Goal: Task Accomplishment & Management: Manage account settings

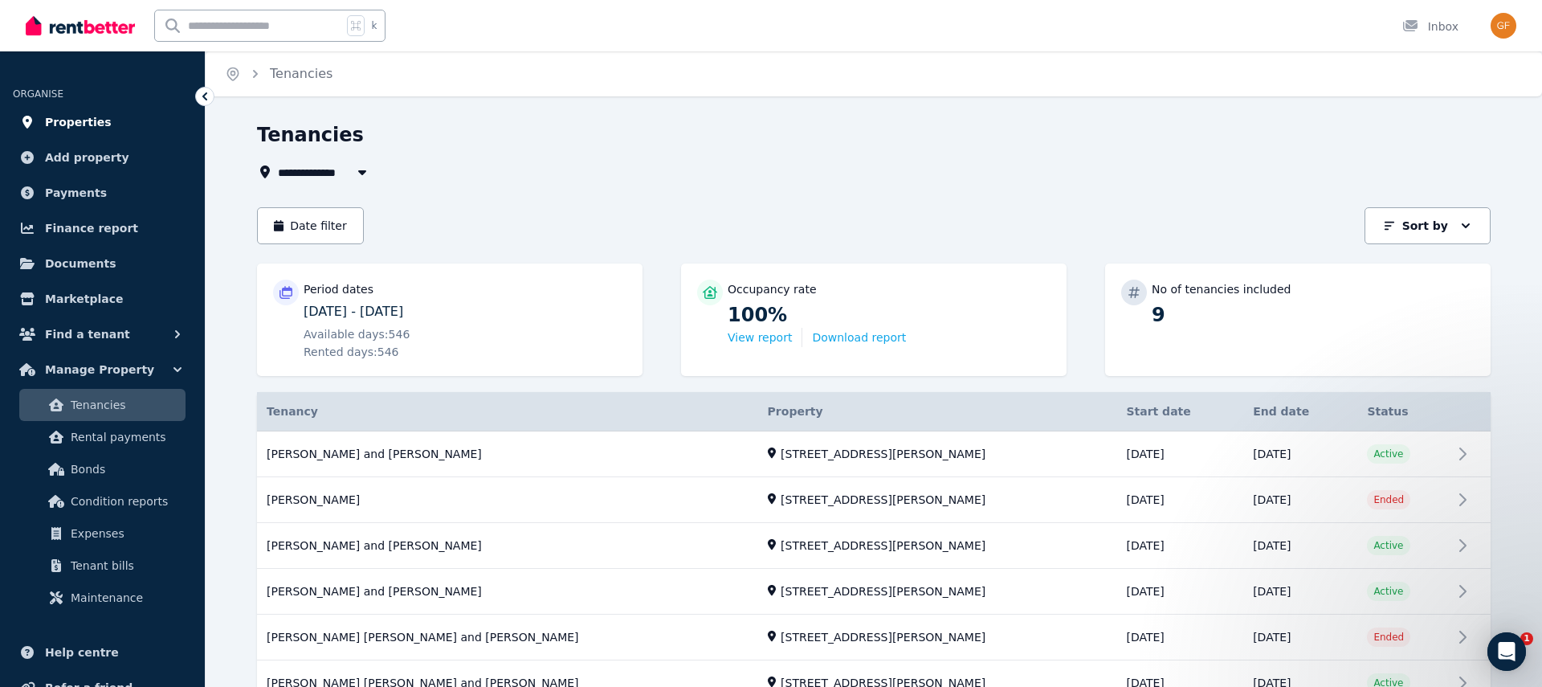
click at [88, 123] on span "Properties" at bounding box center [78, 121] width 67 height 19
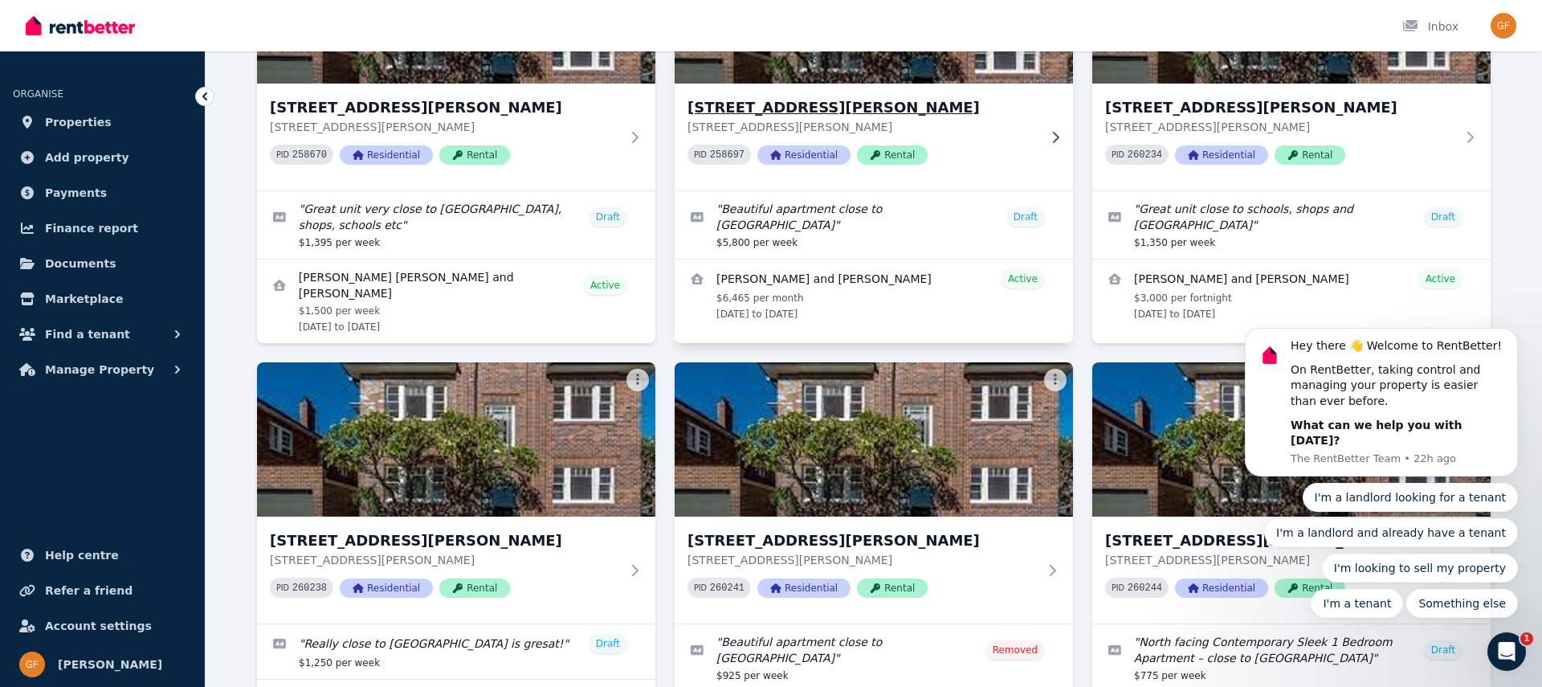
scroll to position [256, 0]
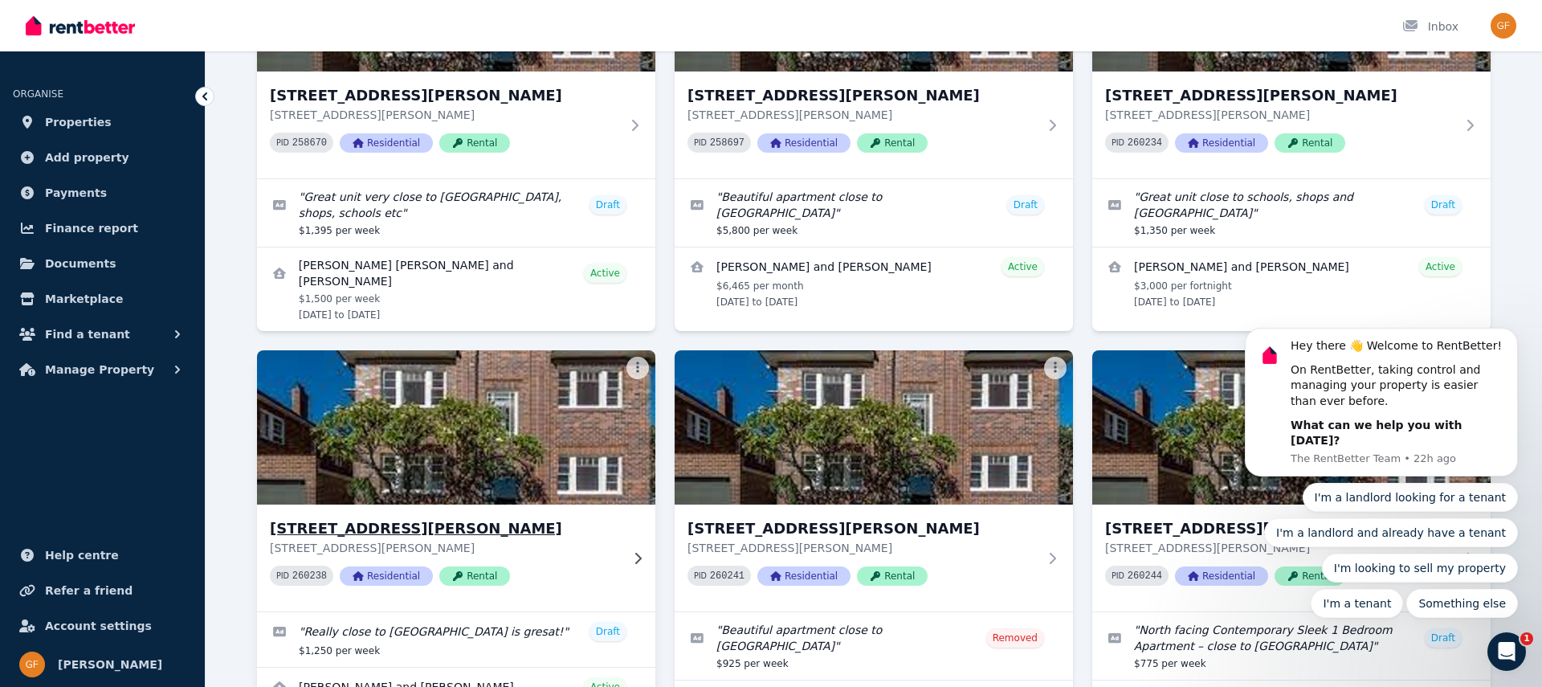
click at [418, 444] on img at bounding box center [456, 427] width 419 height 162
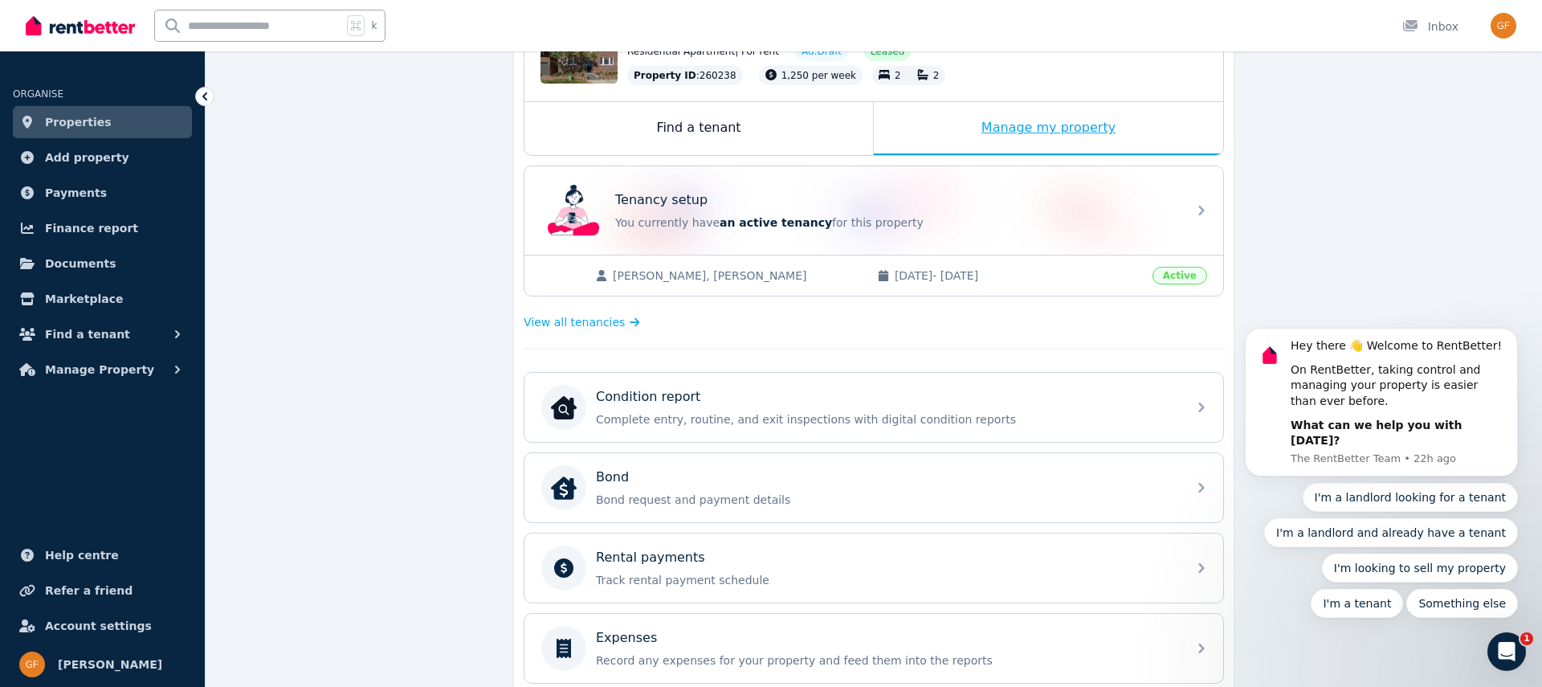
scroll to position [214, 0]
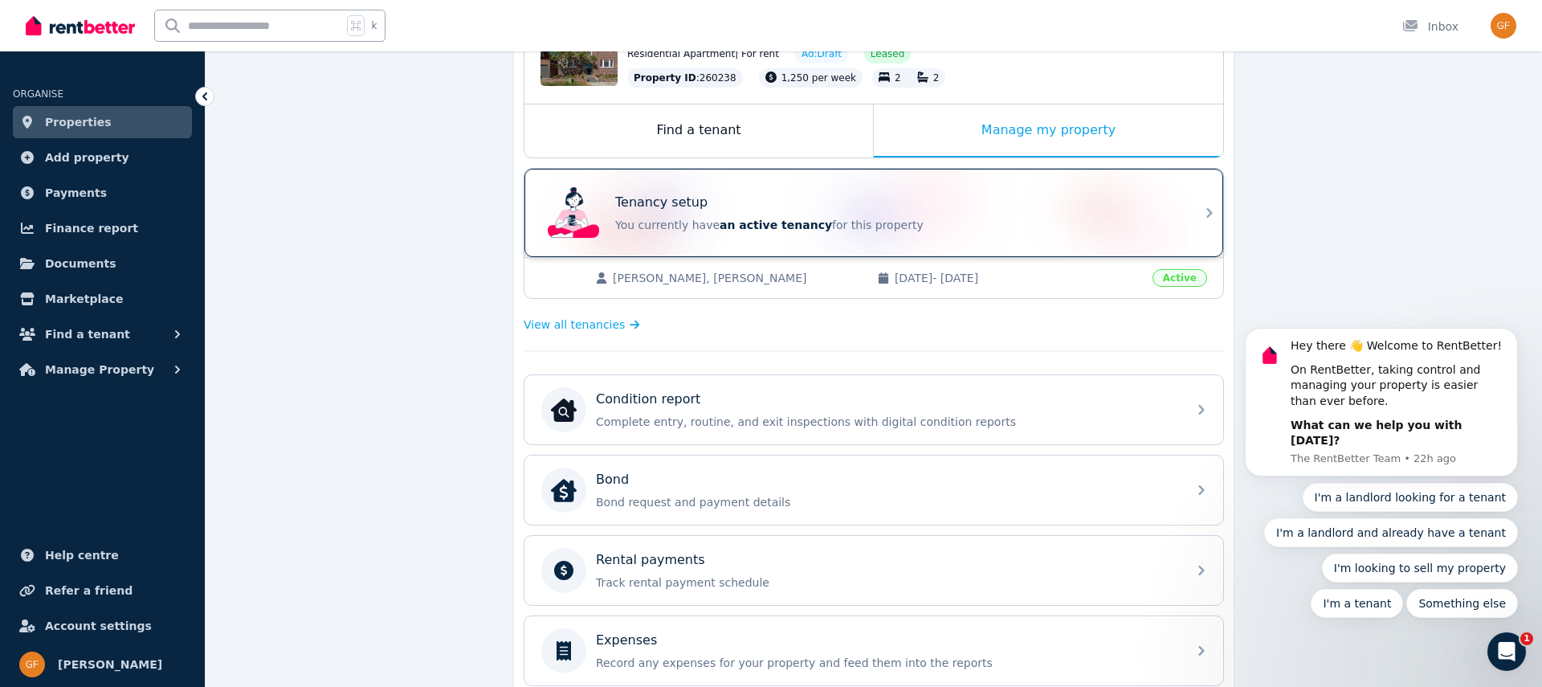
click at [1191, 208] on div "Tenancy setup You currently have an active tenancy for this property" at bounding box center [874, 213] width 699 height 88
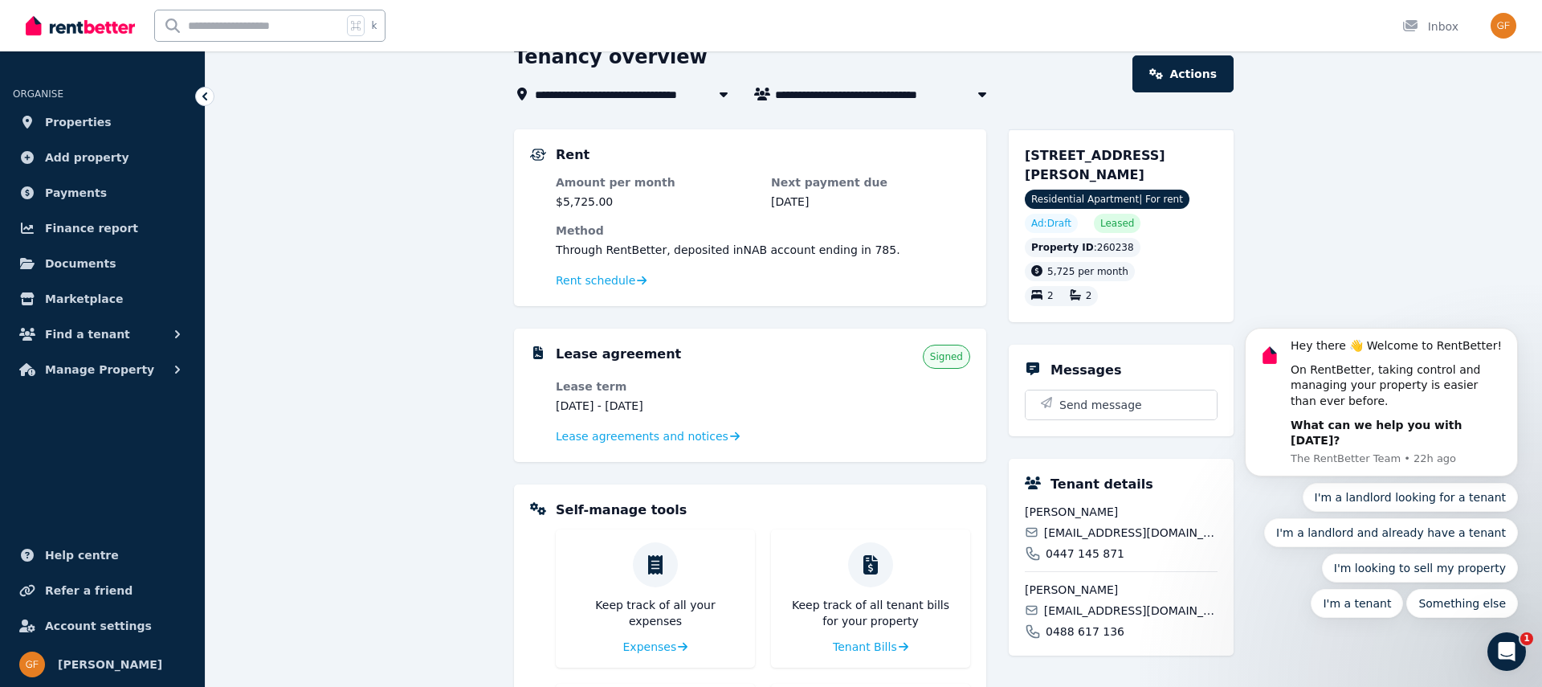
scroll to position [104, 0]
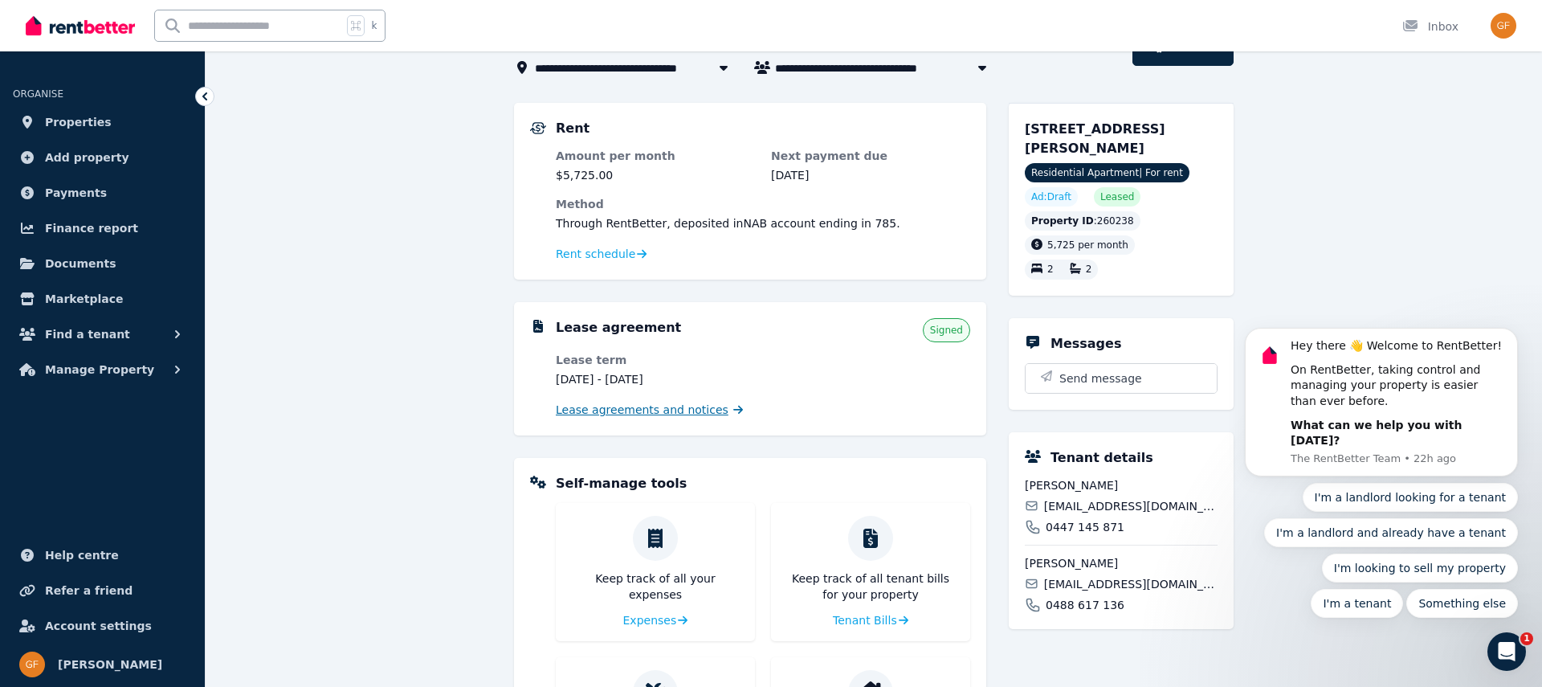
click at [606, 409] on span "Lease agreements and notices" at bounding box center [642, 410] width 173 height 16
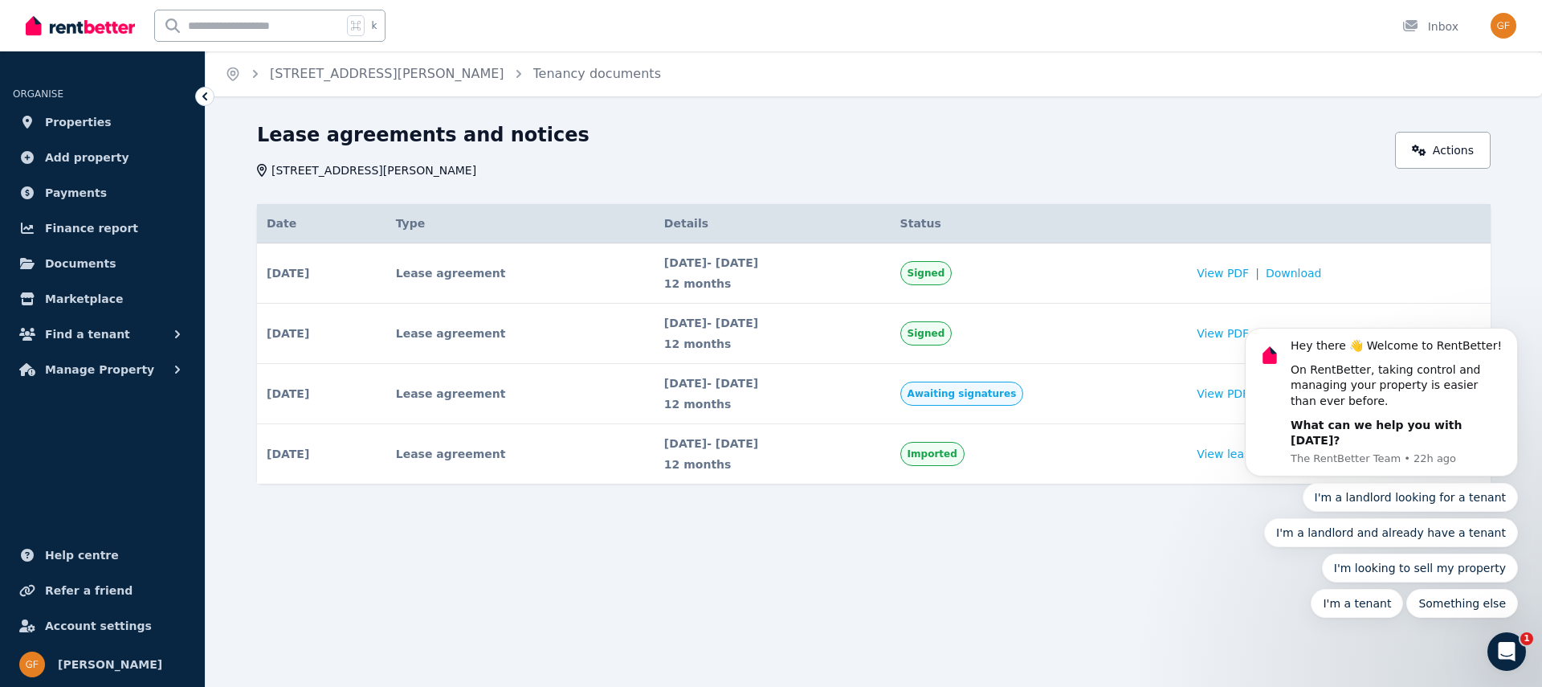
click at [1256, 272] on body "Hey there 👋 Welcome to RentBetter! On RentBetter, taking control and managing y…" at bounding box center [1381, 414] width 308 height 446
click at [1247, 269] on body "Hey there 👋 Welcome to RentBetter! On RentBetter, taking control and managing y…" at bounding box center [1381, 414] width 308 height 446
click at [1167, 326] on td "Signed" at bounding box center [1039, 334] width 297 height 60
click at [1252, 270] on body "Hey there 👋 Welcome to RentBetter! On RentBetter, taking control and managing y…" at bounding box center [1381, 414] width 308 height 446
click at [1513, 336] on icon "Dismiss notification" at bounding box center [1513, 333] width 6 height 6
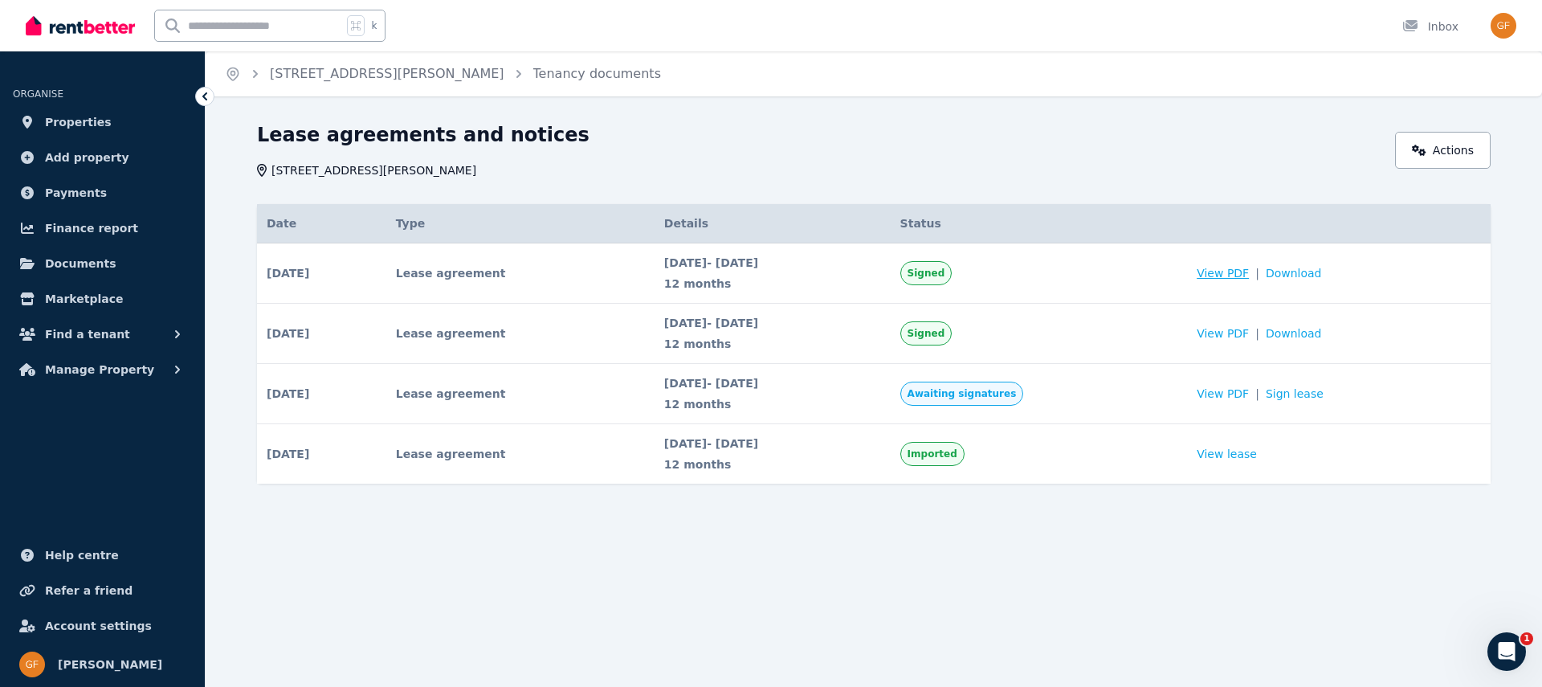
click at [1249, 272] on span "View PDF" at bounding box center [1223, 273] width 52 height 16
click at [59, 120] on span "Properties" at bounding box center [78, 121] width 67 height 19
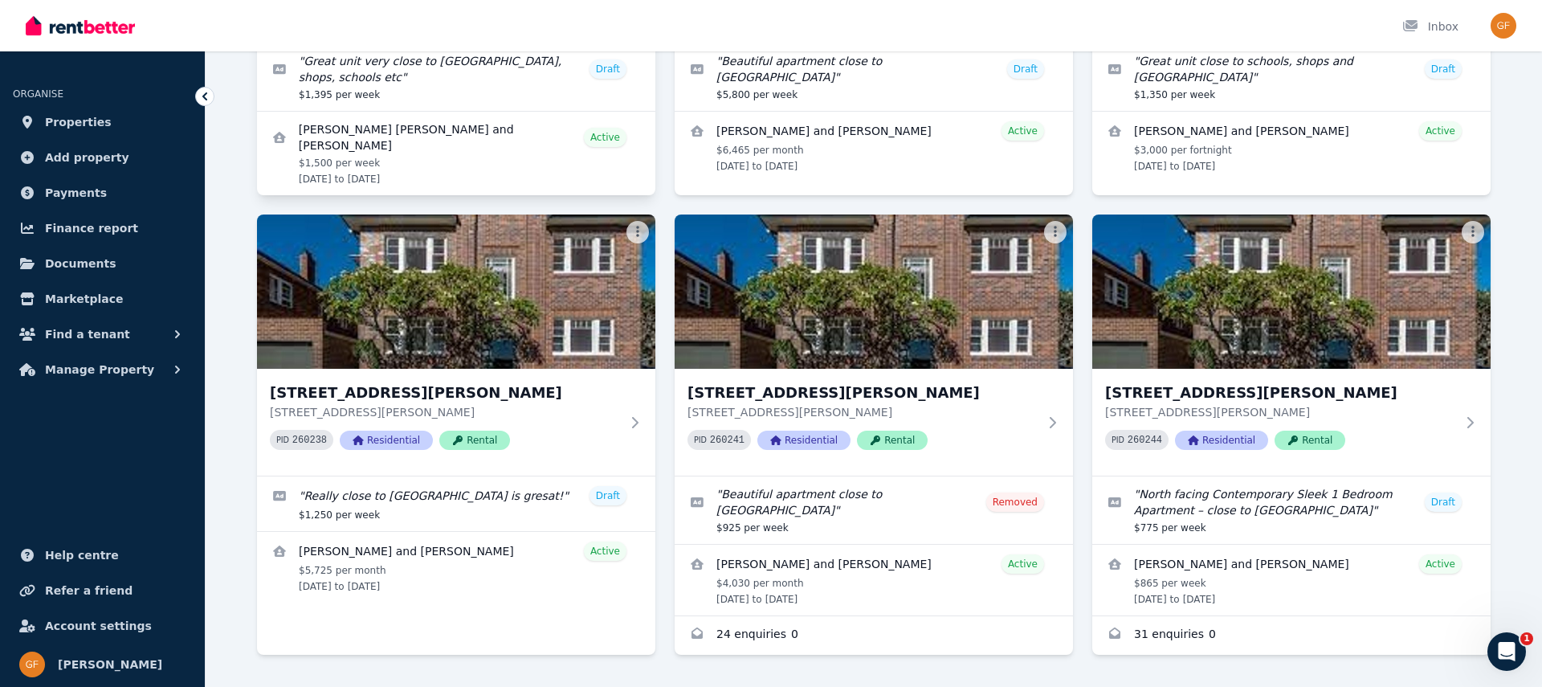
scroll to position [405, 0]
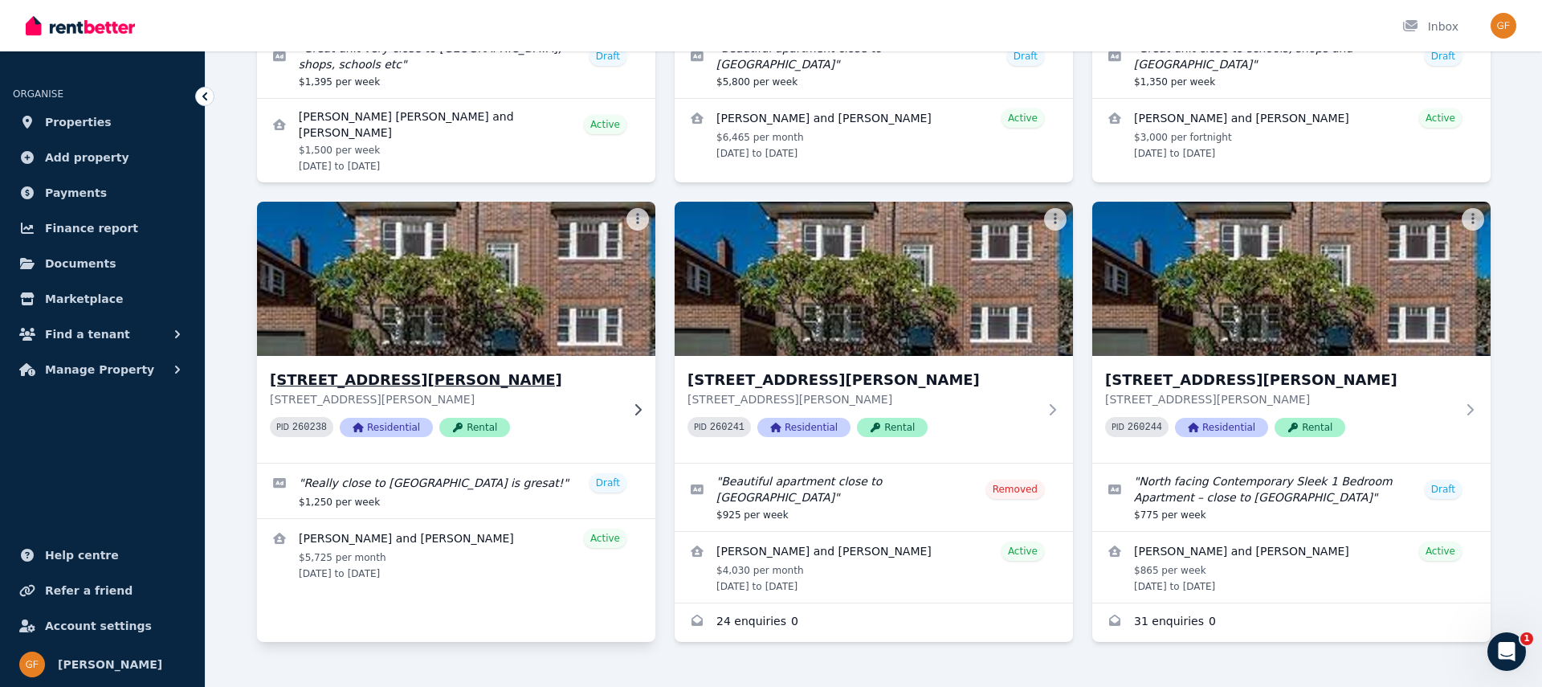
click at [533, 292] on img at bounding box center [456, 279] width 419 height 162
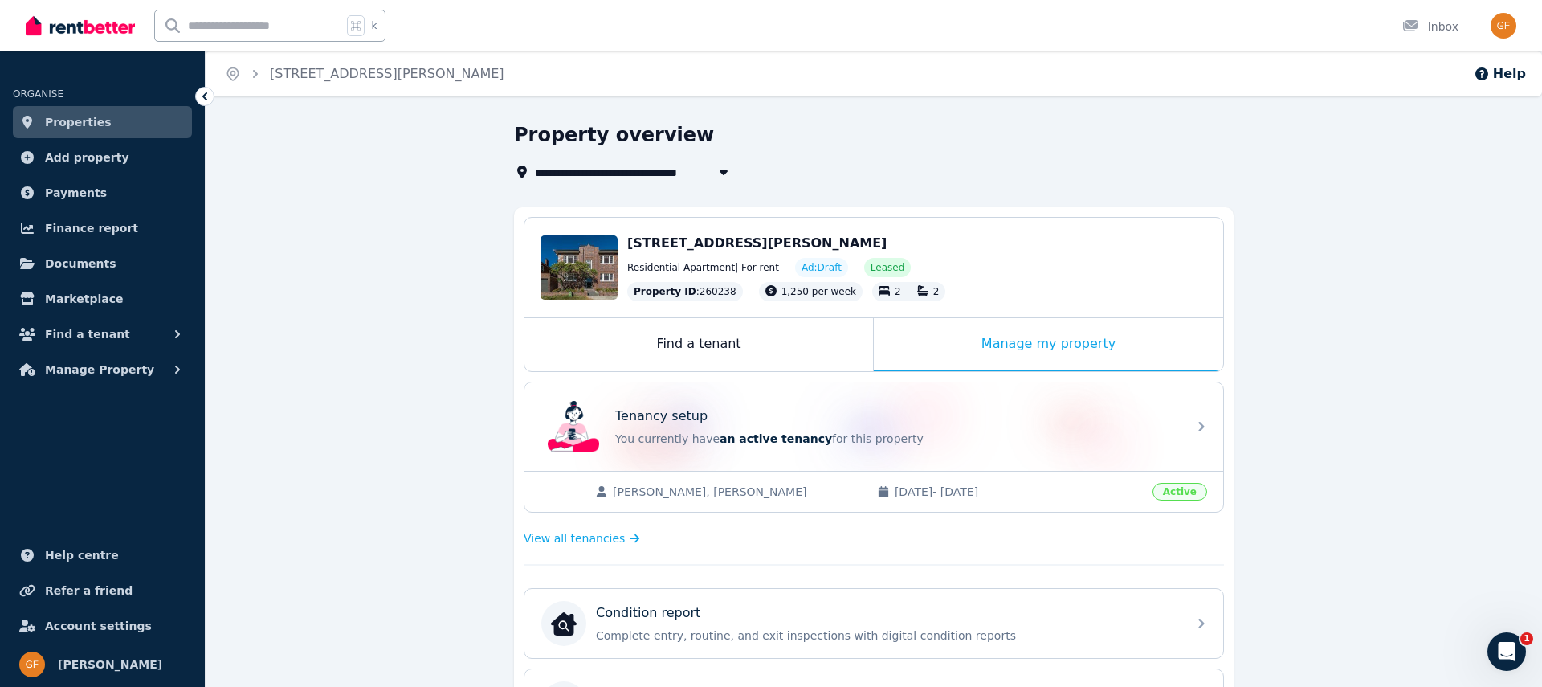
click at [710, 244] on span "[STREET_ADDRESS][PERSON_NAME]" at bounding box center [756, 242] width 259 height 15
click at [814, 270] on span "Ad: Draft" at bounding box center [822, 267] width 40 height 13
click at [724, 168] on icon "button" at bounding box center [724, 171] width 16 height 13
type input "**********"
click at [835, 162] on div "**********" at bounding box center [869, 171] width 710 height 19
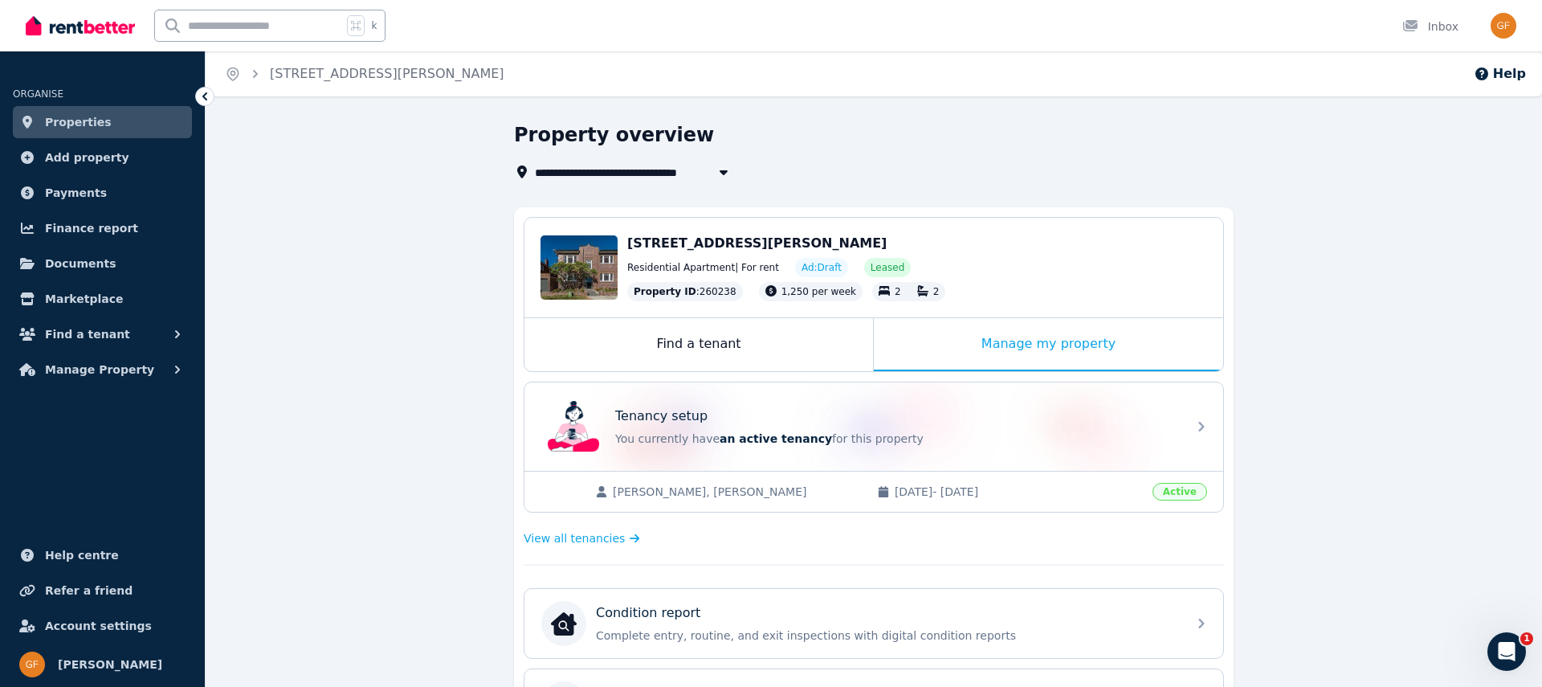
click at [87, 122] on span "Properties" at bounding box center [78, 121] width 67 height 19
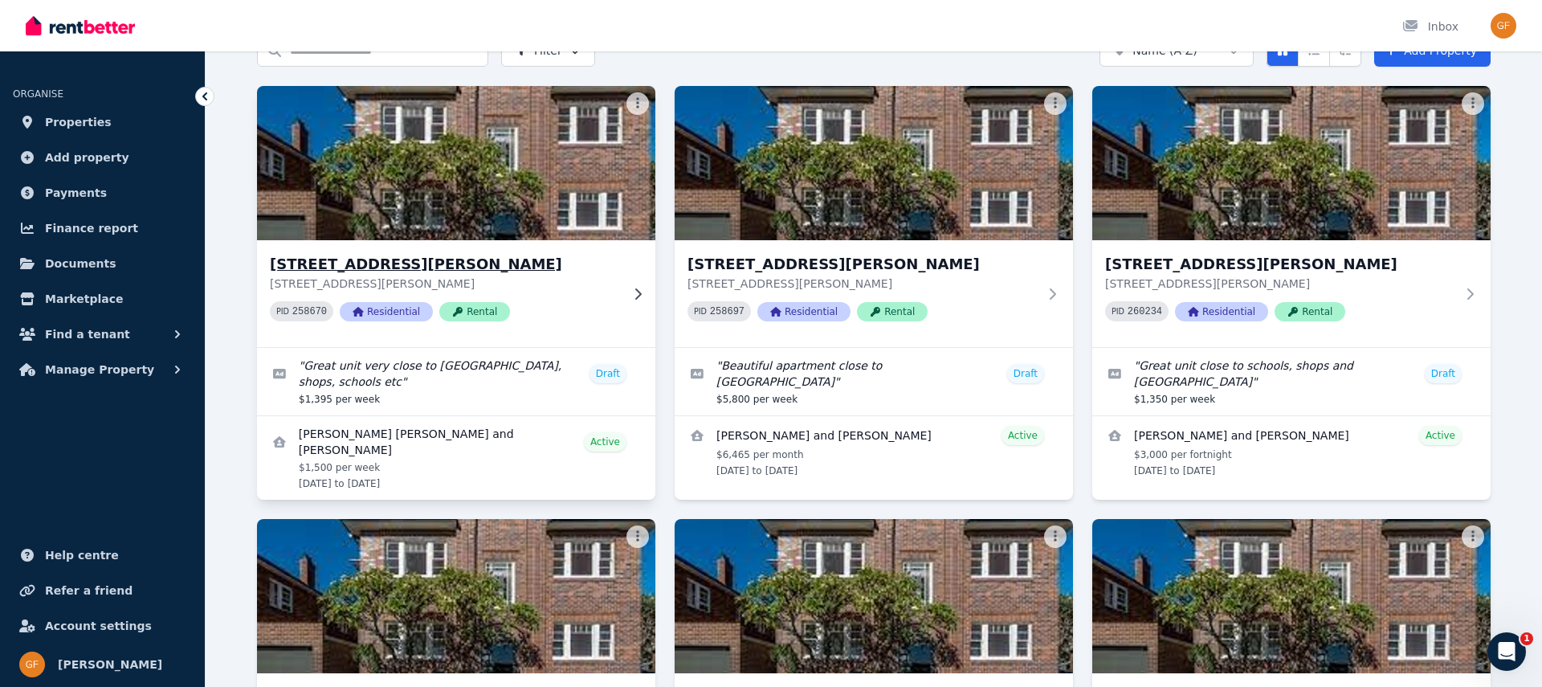
scroll to position [101, 0]
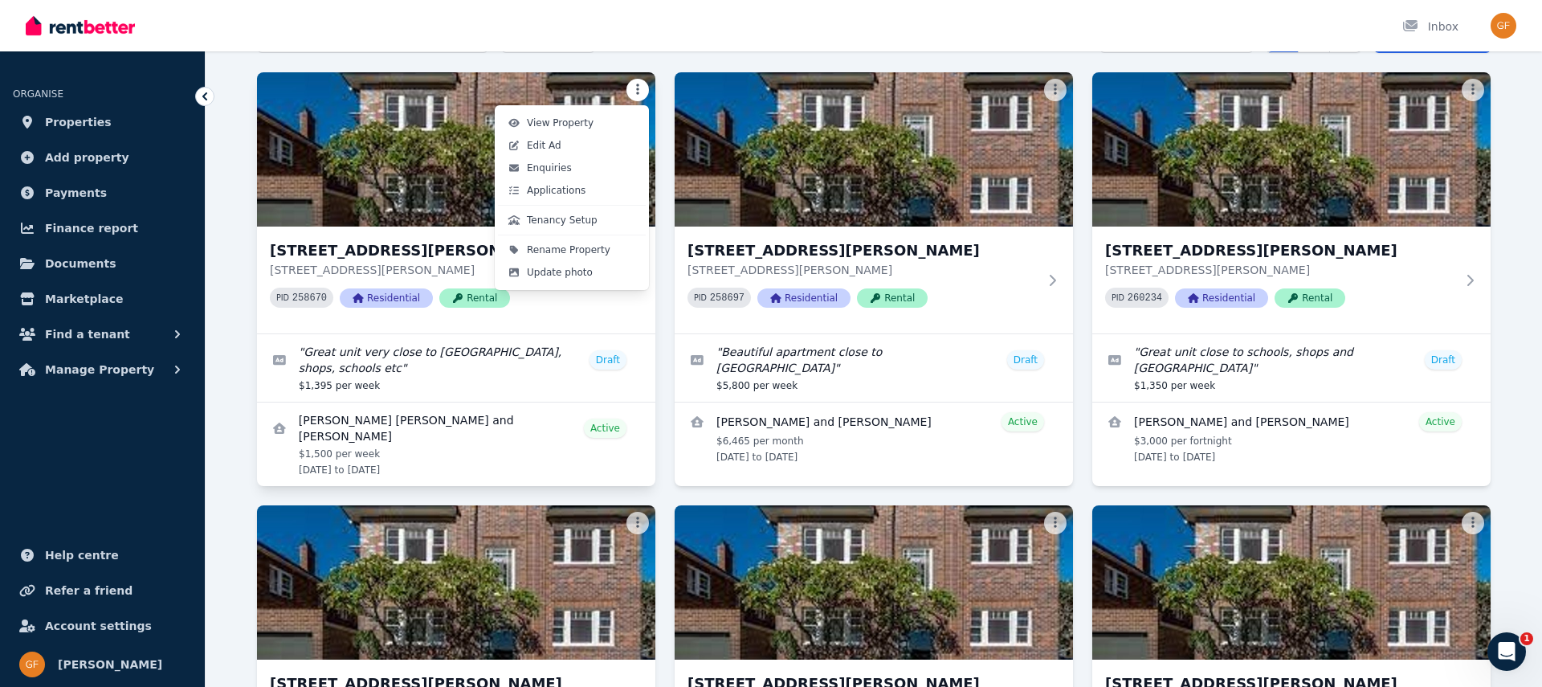
click at [635, 88] on html "Open main menu Inbox Open user menu ORGANISE Properties Add property Payments F…" at bounding box center [771, 242] width 1542 height 687
click at [547, 149] on span "Edit Ad" at bounding box center [544, 145] width 35 height 13
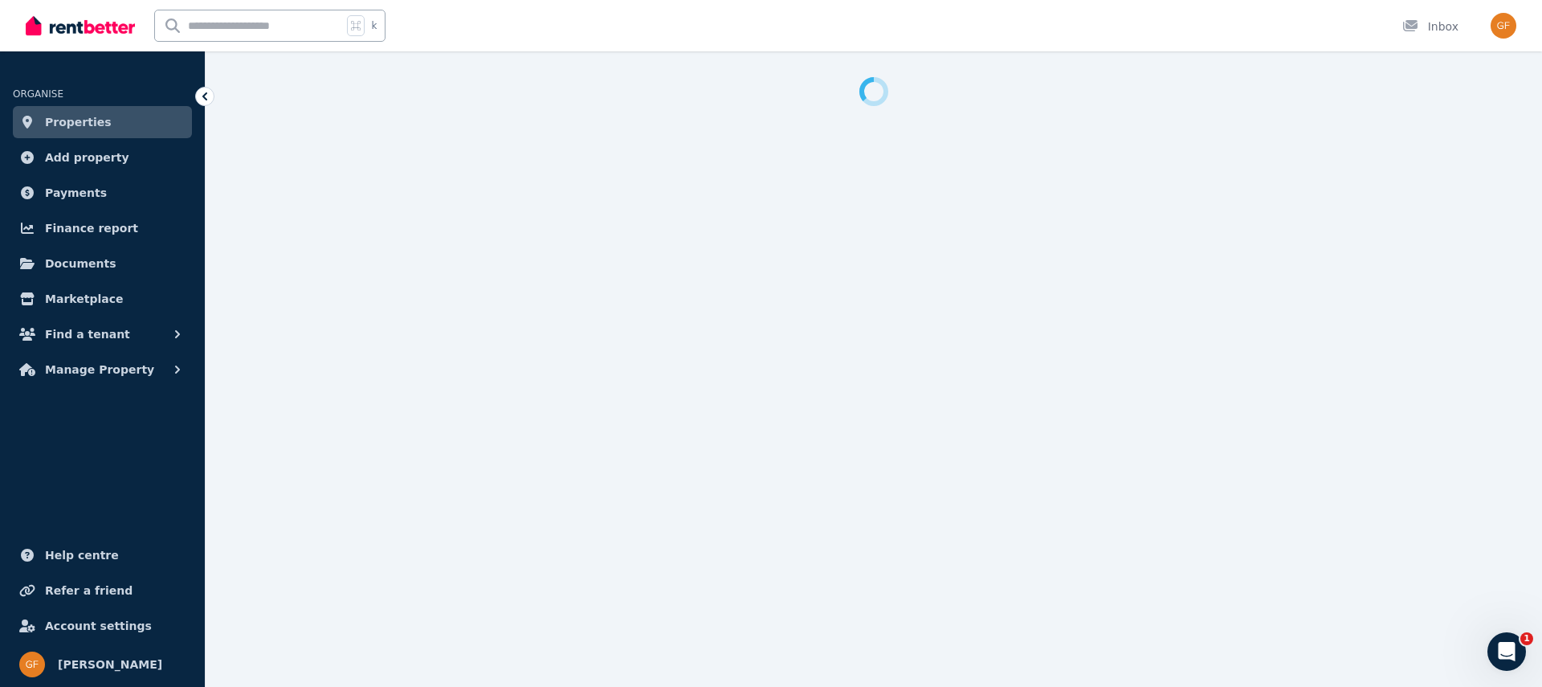
select select "***"
select select "**********"
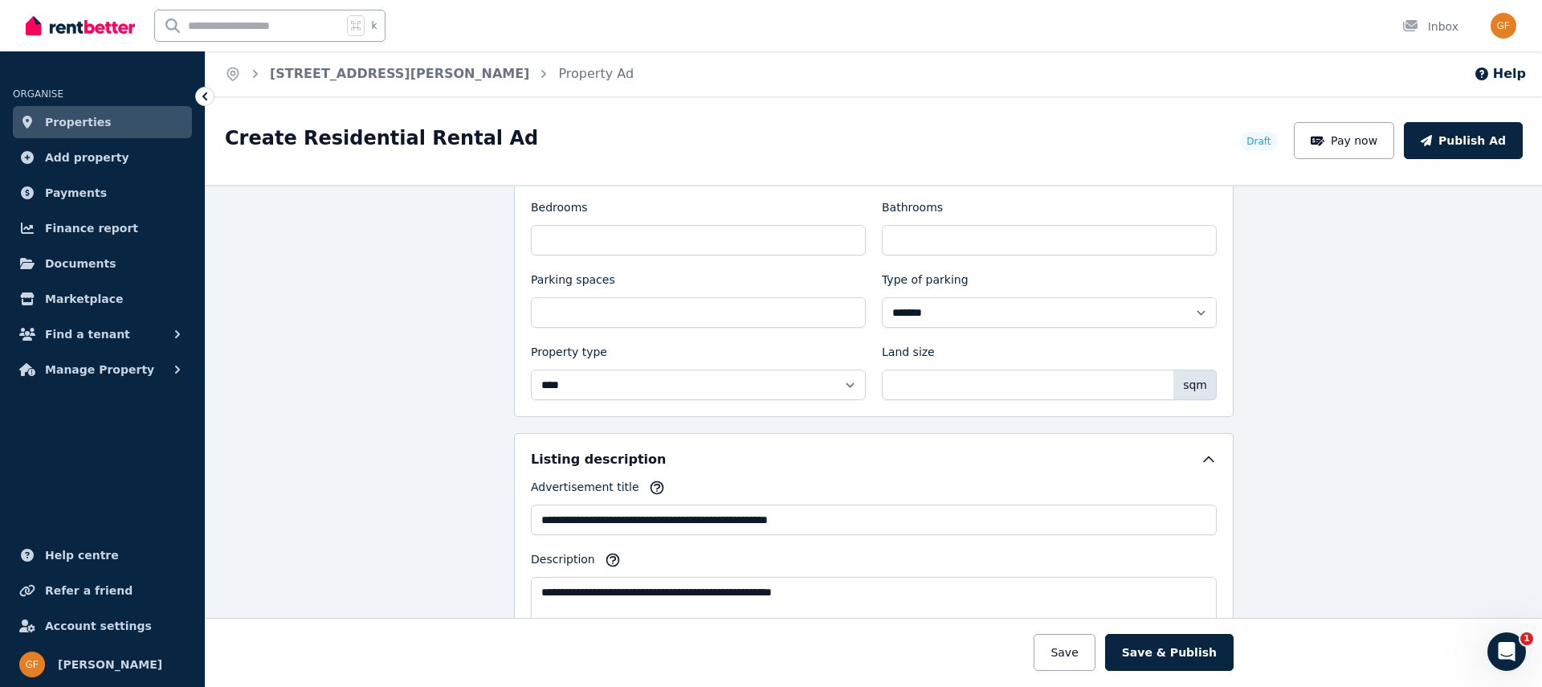
scroll to position [688, 0]
click at [964, 317] on select "**********" at bounding box center [1049, 311] width 335 height 31
click at [963, 316] on select "**********" at bounding box center [1049, 311] width 335 height 31
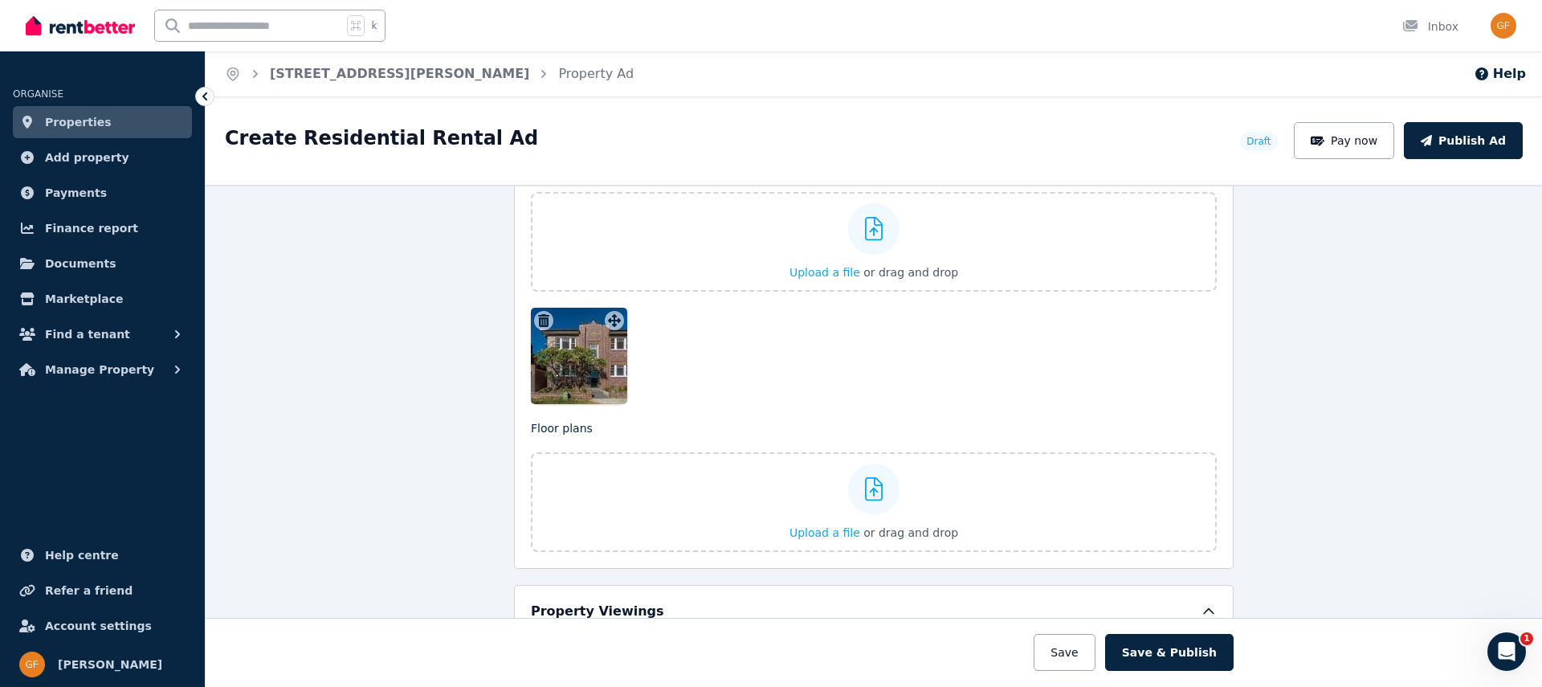
scroll to position [1989, 0]
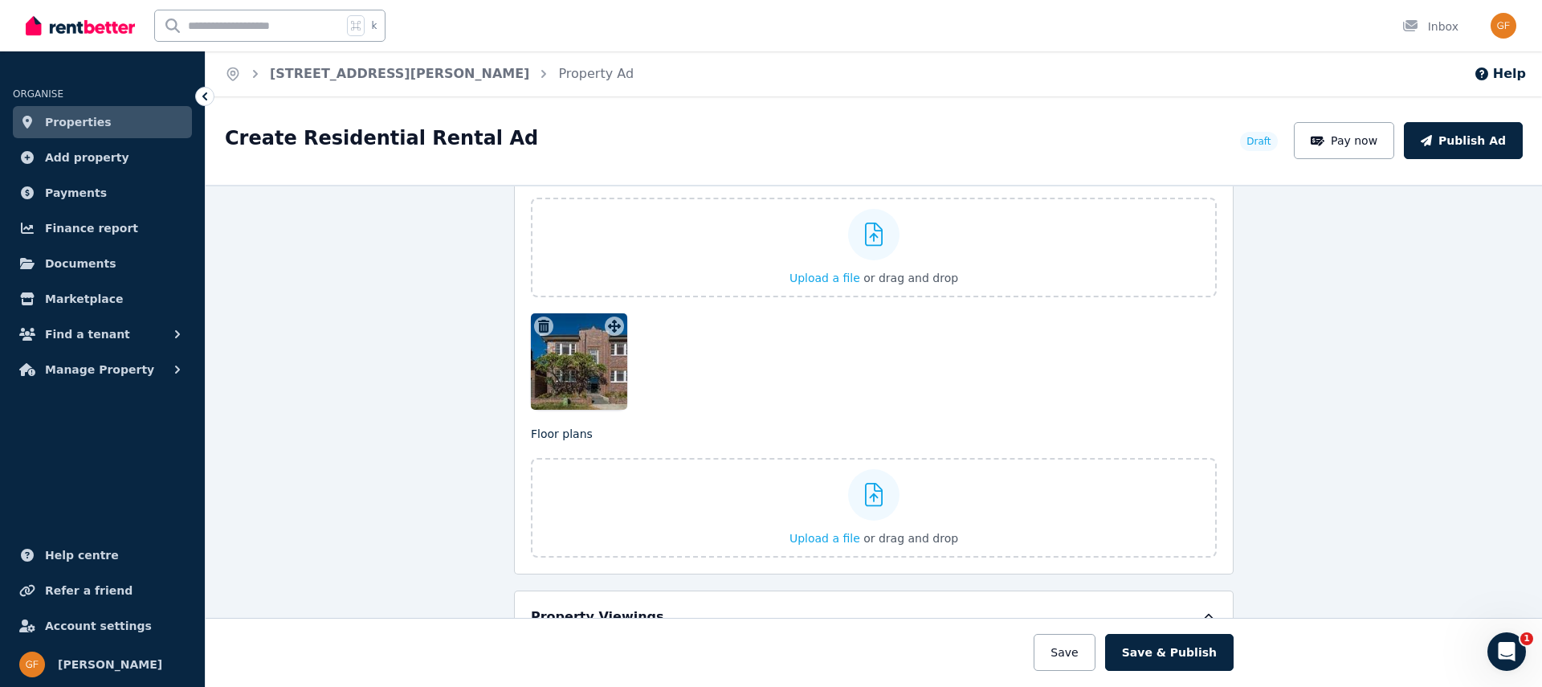
click at [576, 350] on div at bounding box center [579, 361] width 96 height 96
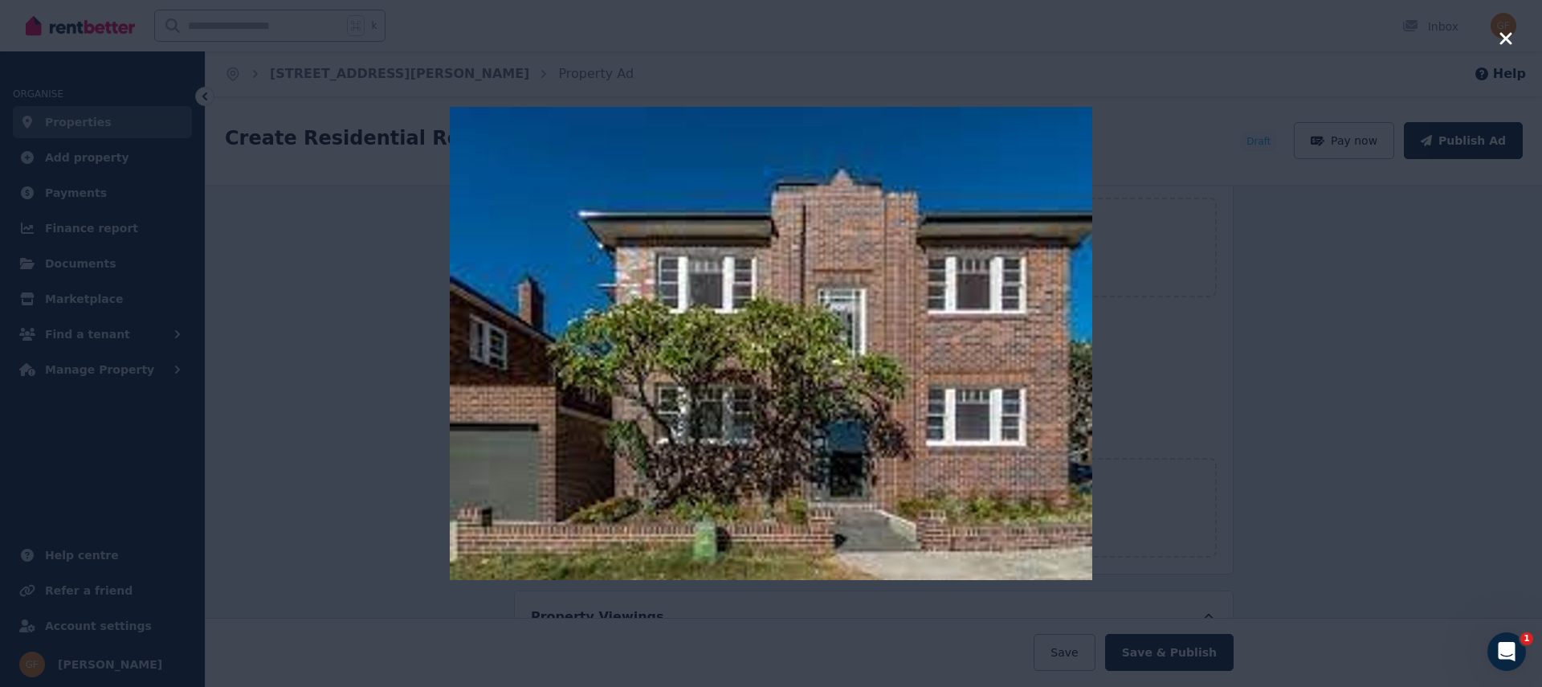
click at [826, 465] on img at bounding box center [771, 343] width 643 height 473
click at [1507, 39] on icon "button" at bounding box center [1506, 38] width 12 height 12
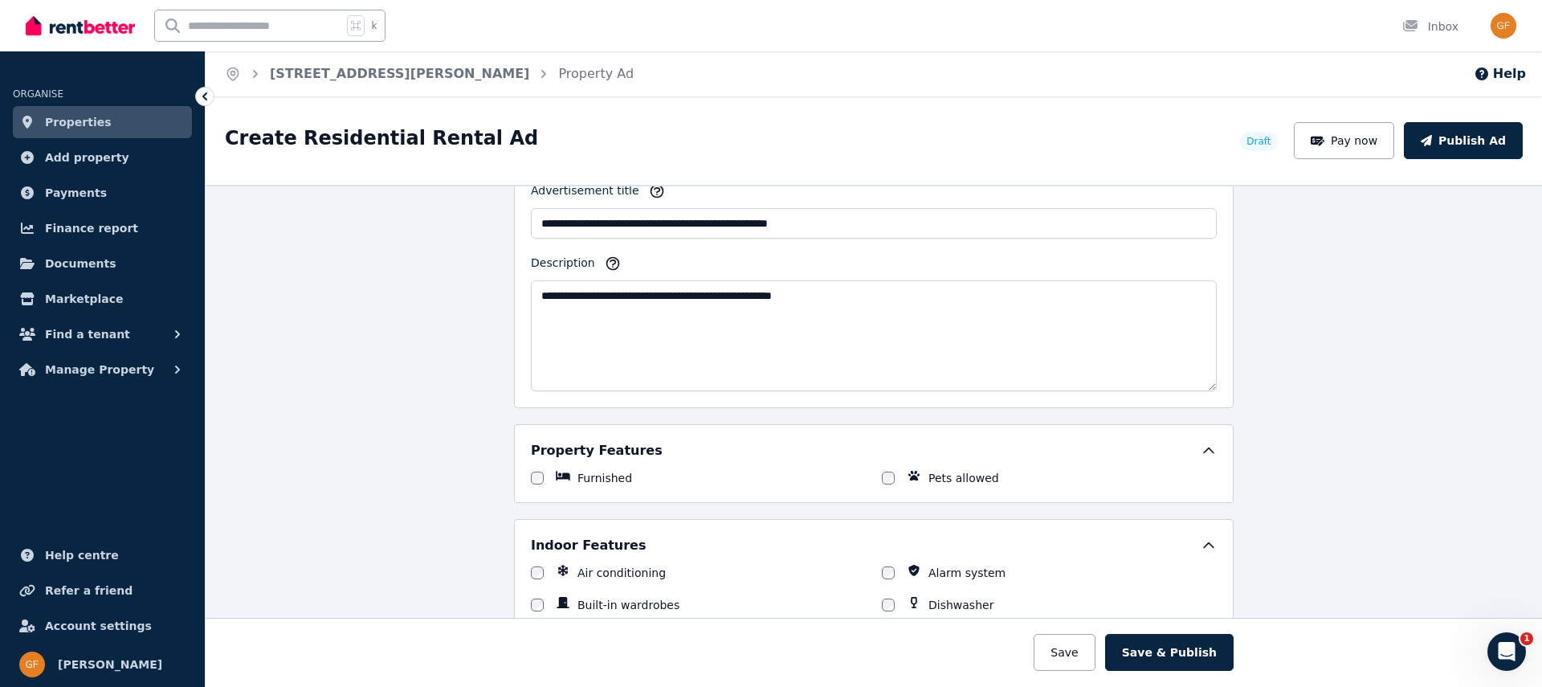
scroll to position [855, 0]
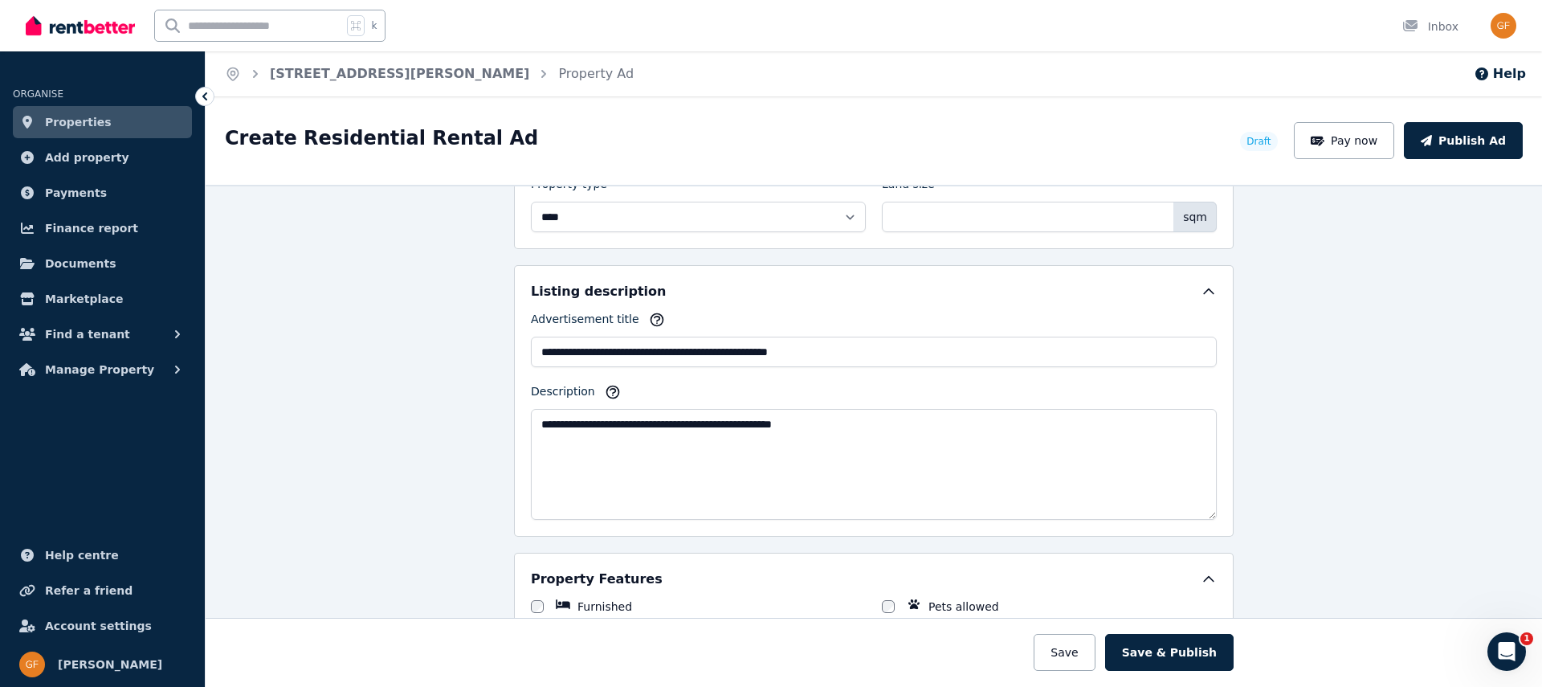
click at [197, 95] on icon at bounding box center [205, 96] width 16 height 16
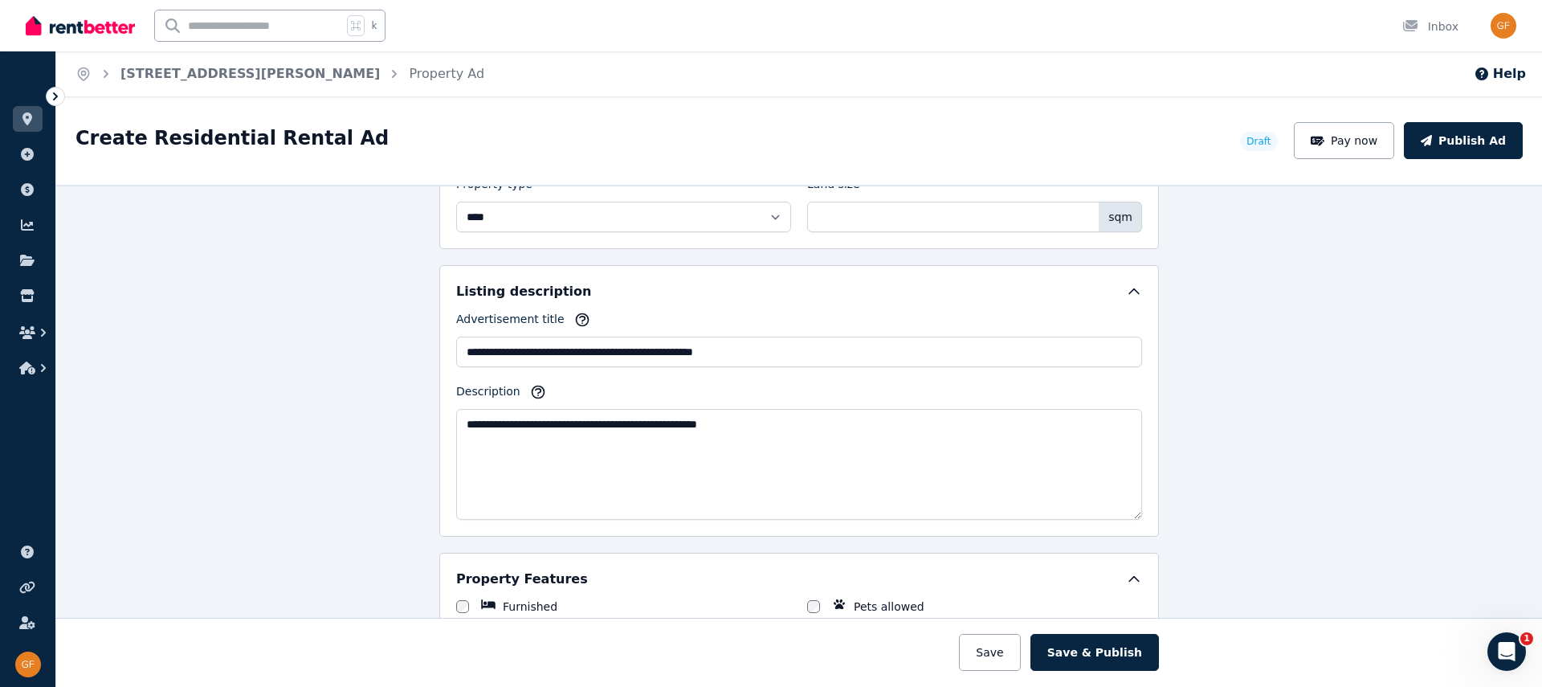
click at [51, 98] on icon at bounding box center [55, 96] width 16 height 16
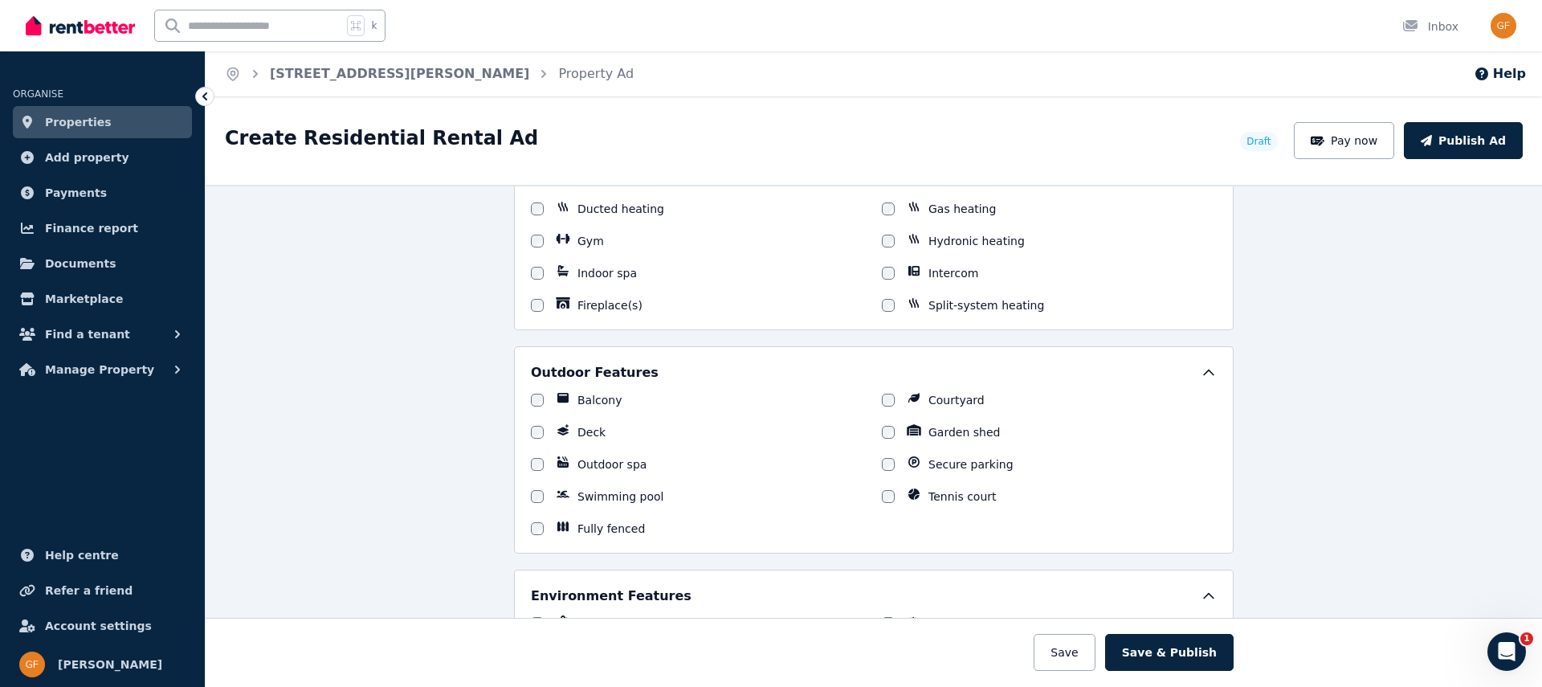
scroll to position [1439, 0]
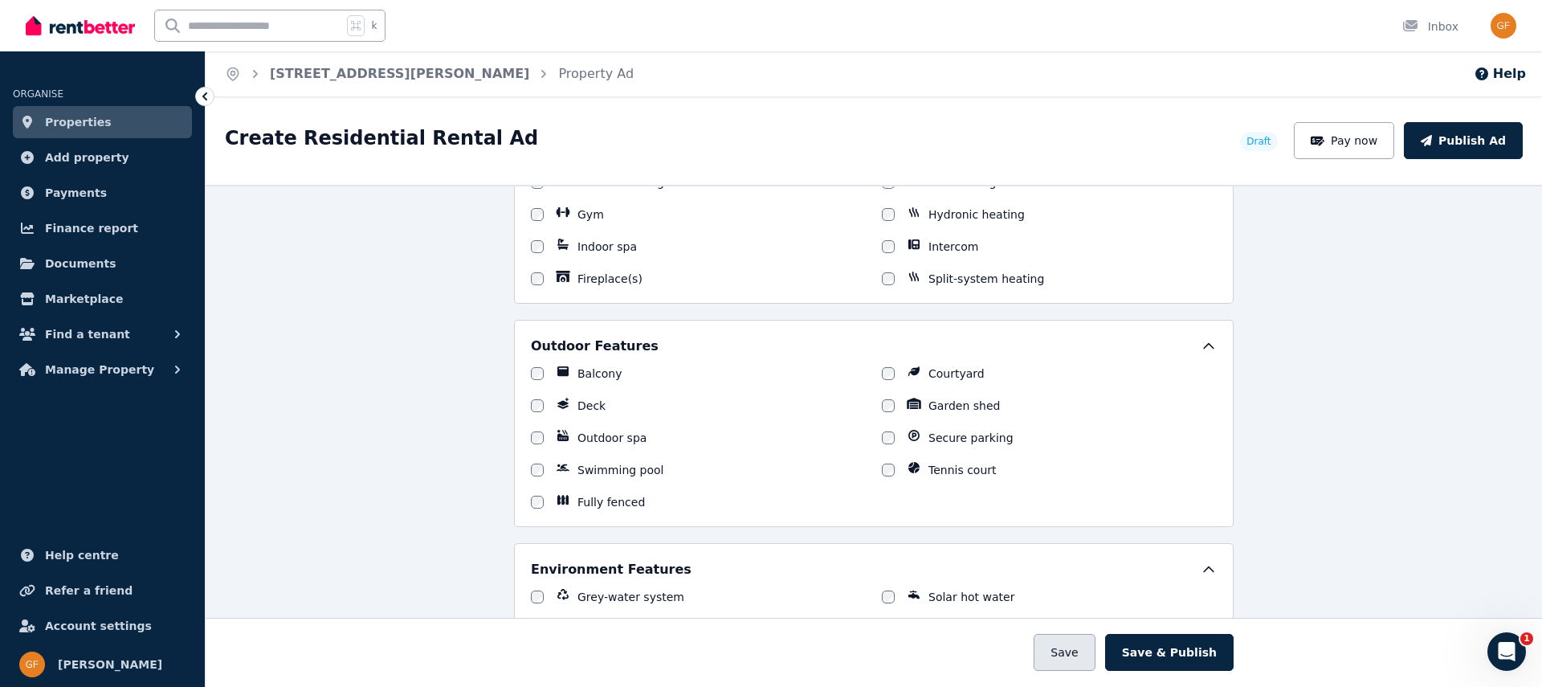
click at [1095, 662] on button "Save" at bounding box center [1064, 652] width 61 height 37
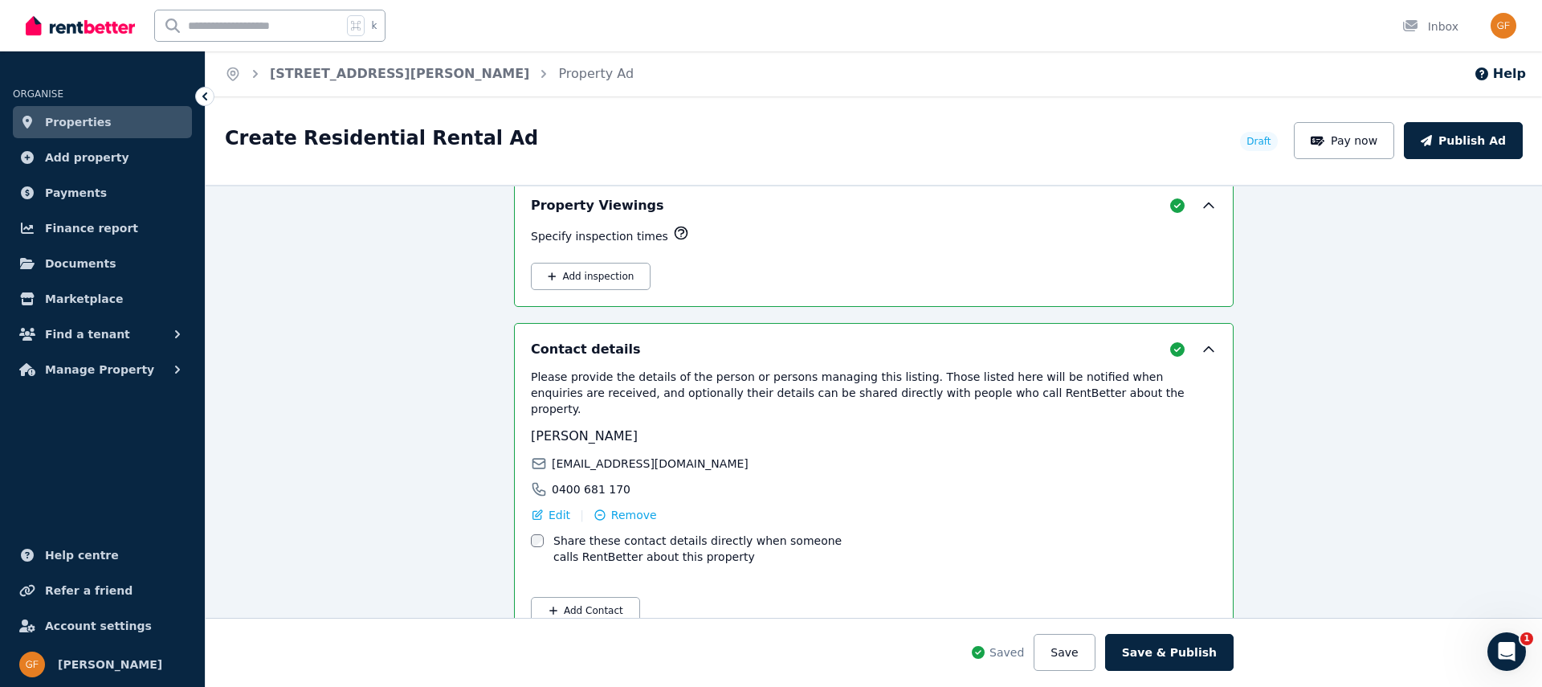
scroll to position [2547, 0]
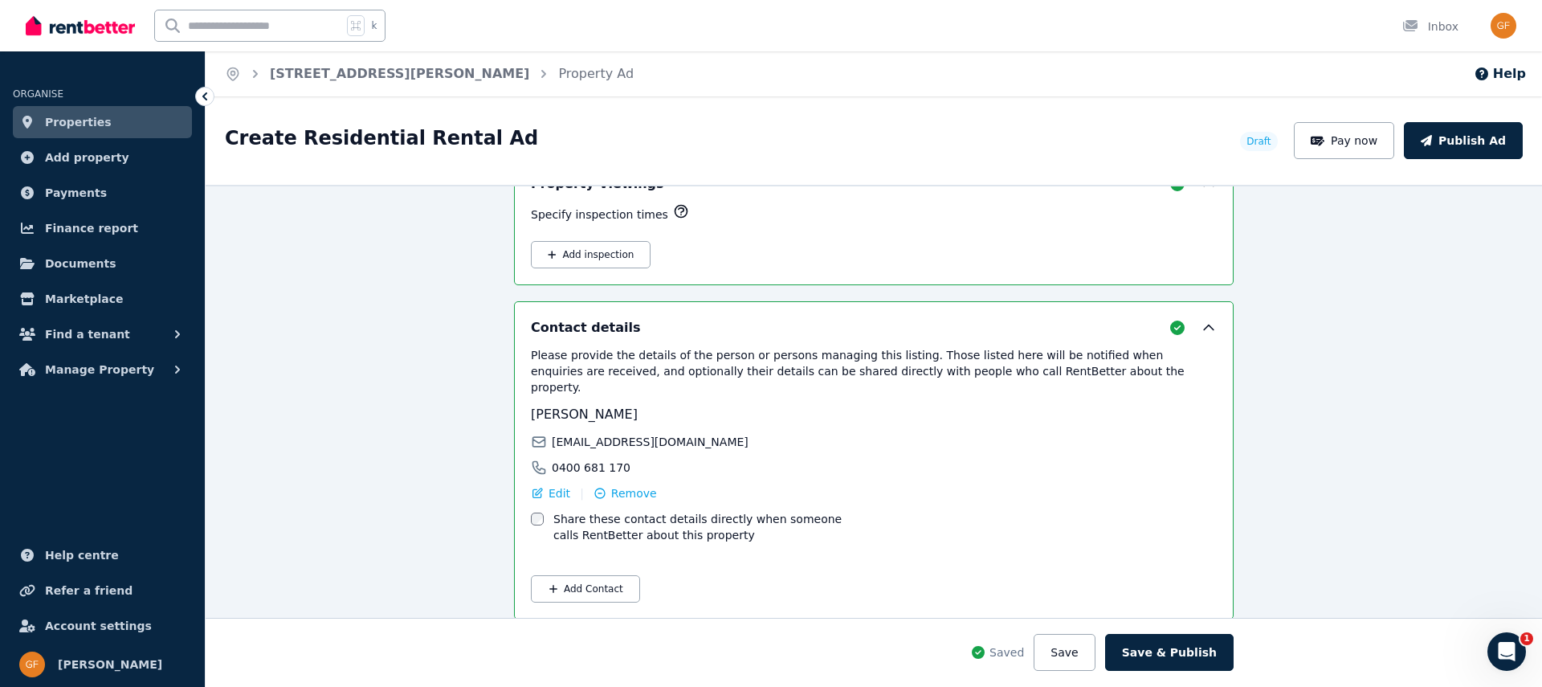
click at [61, 118] on span "Properties" at bounding box center [78, 121] width 67 height 19
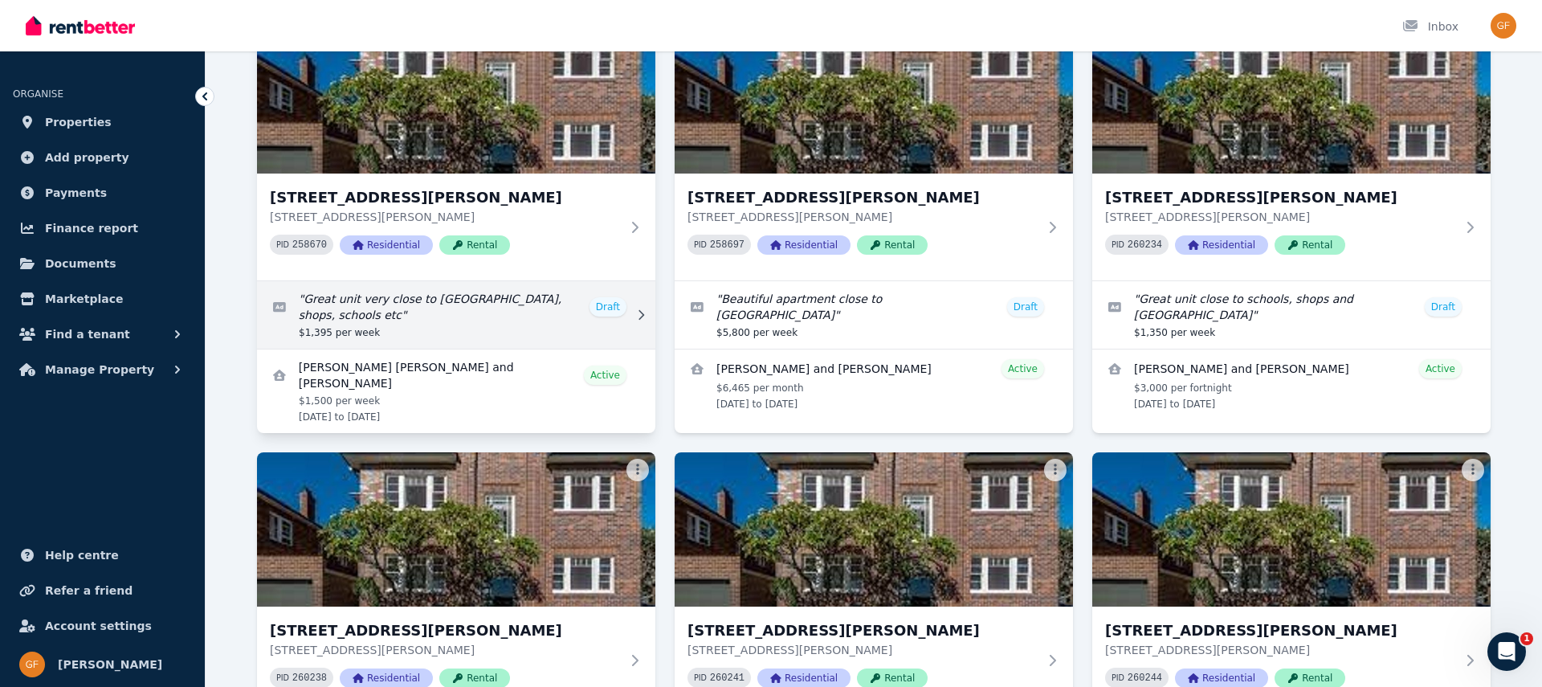
scroll to position [161, 0]
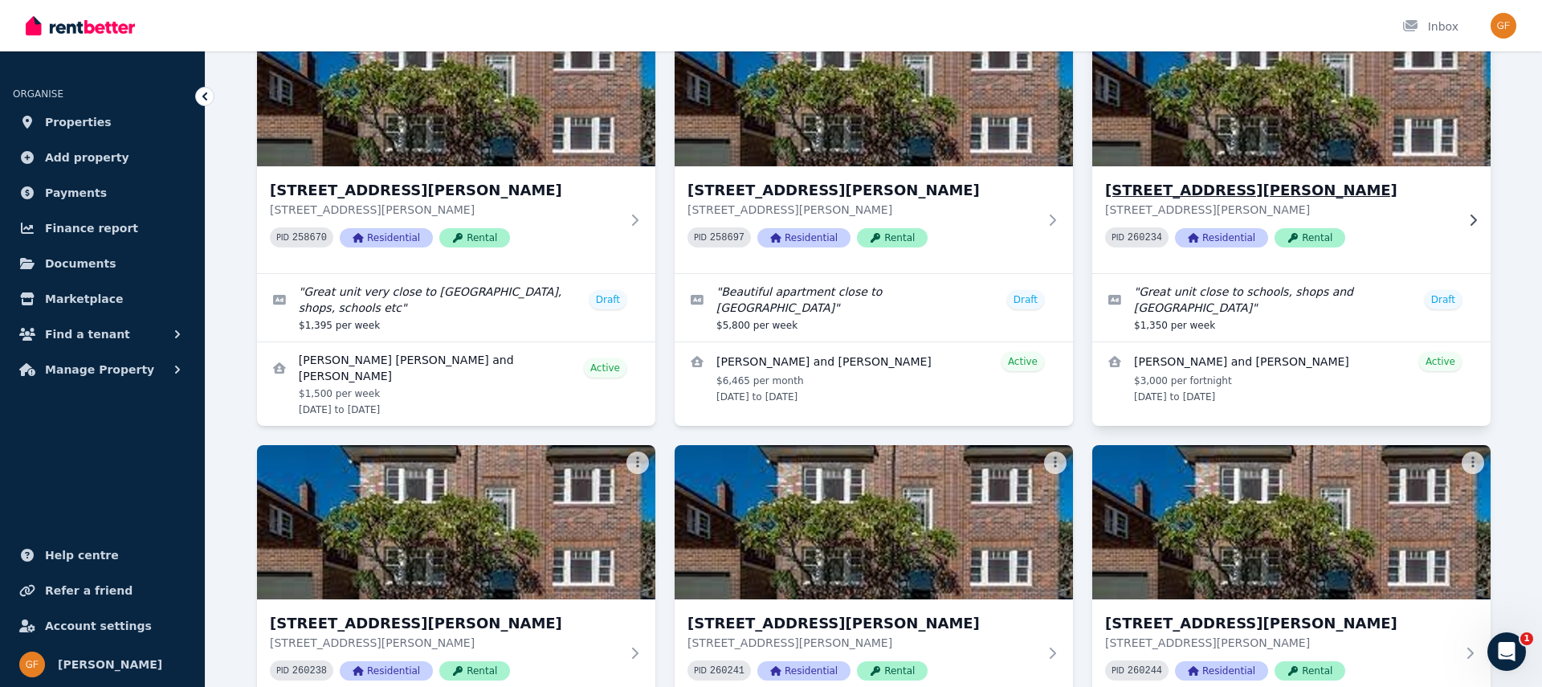
click at [1239, 107] on img at bounding box center [1292, 89] width 419 height 162
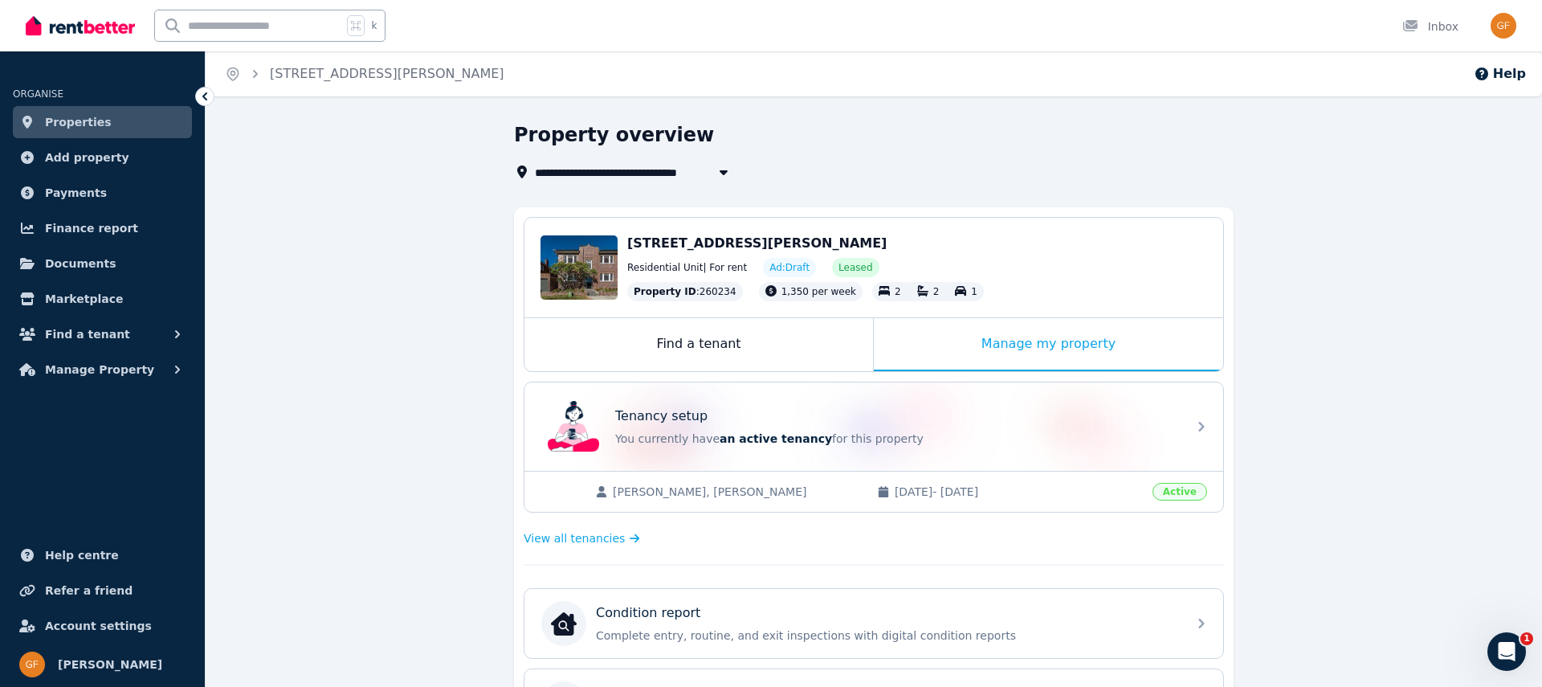
click at [254, 72] on icon "Breadcrumb" at bounding box center [255, 74] width 16 height 16
click at [304, 67] on link "[STREET_ADDRESS][PERSON_NAME]" at bounding box center [387, 73] width 235 height 15
click at [116, 122] on link "Properties" at bounding box center [102, 122] width 179 height 32
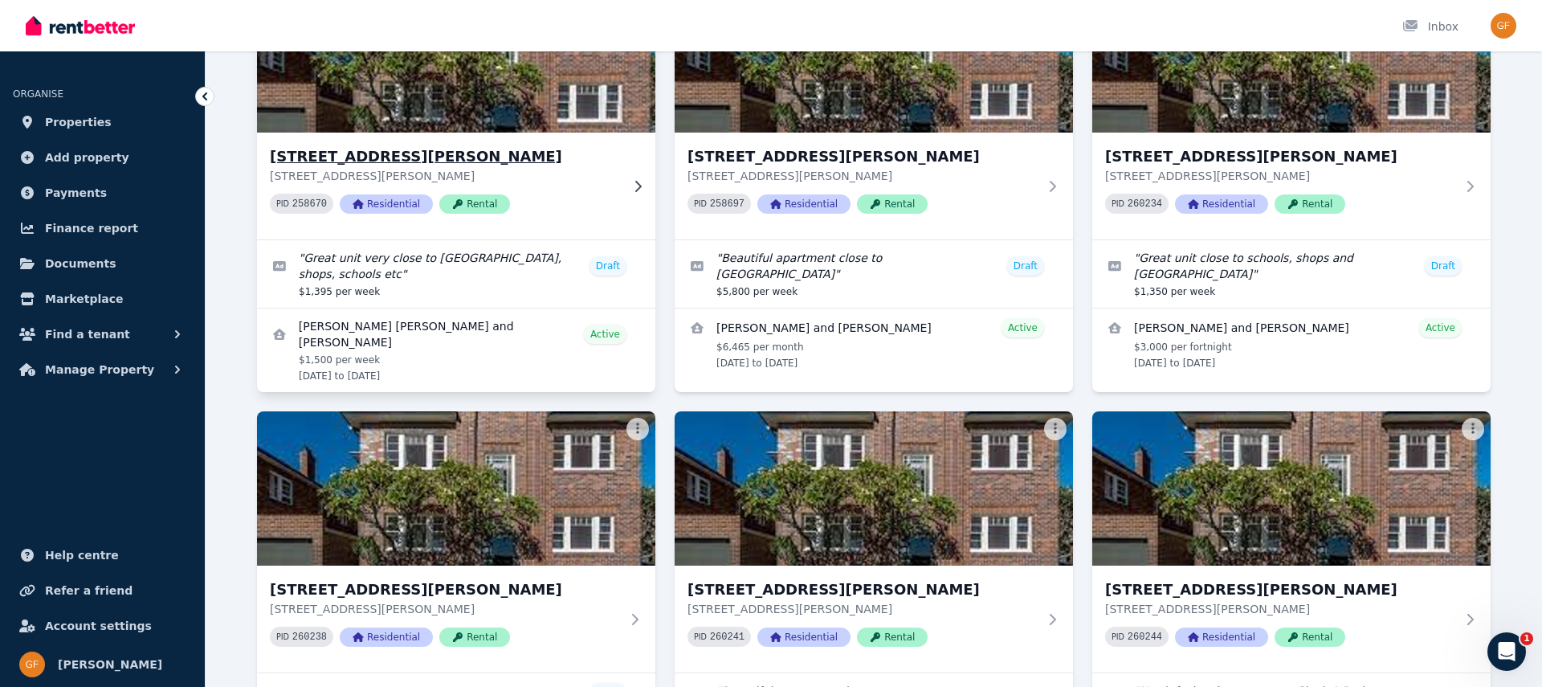
scroll to position [232, 0]
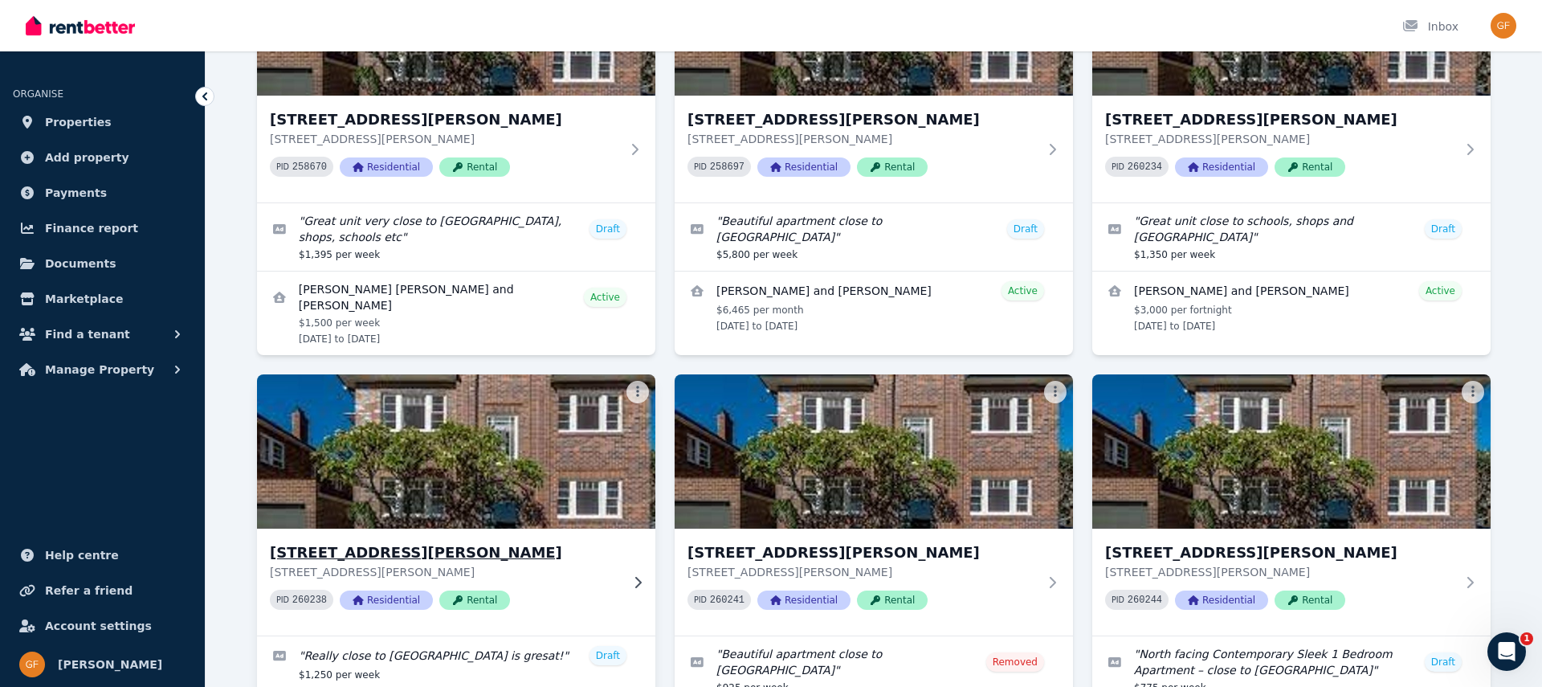
click at [345, 450] on img at bounding box center [456, 451] width 419 height 162
